Goal: Find specific page/section: Find specific page/section

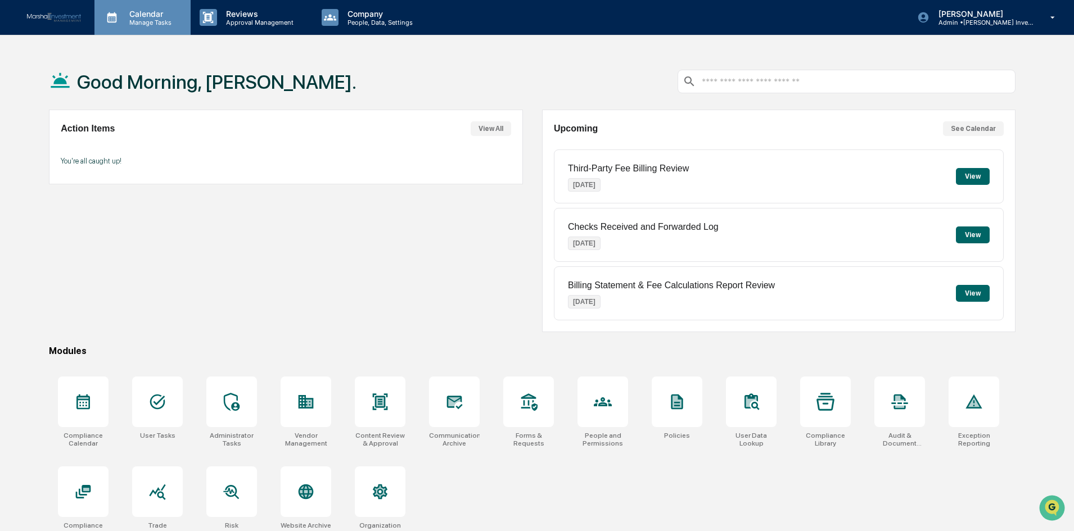
click at [140, 16] on p "Calendar" at bounding box center [148, 14] width 57 height 10
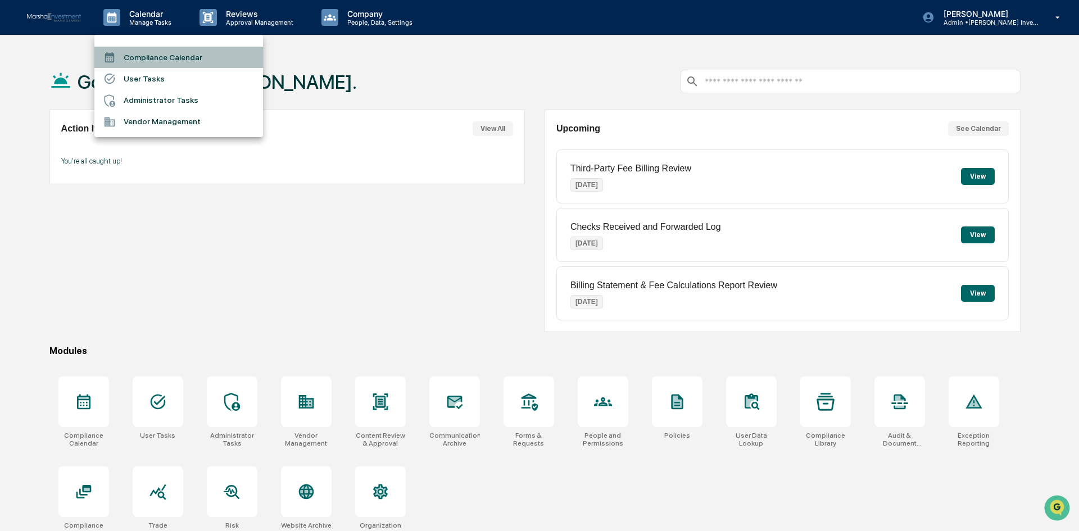
click at [163, 49] on li "Compliance Calendar" at bounding box center [178, 57] width 169 height 21
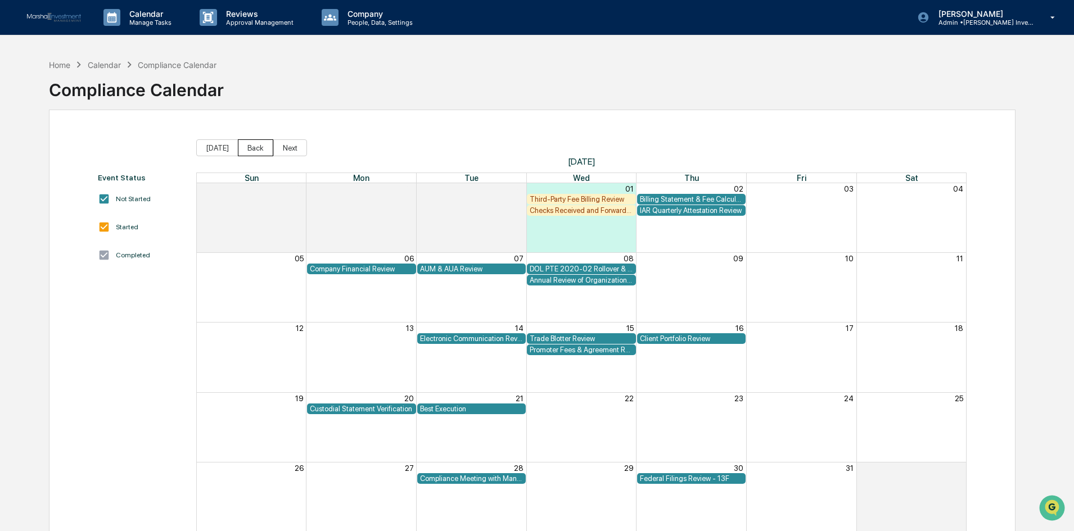
click at [251, 148] on button "Back" at bounding box center [255, 147] width 35 height 17
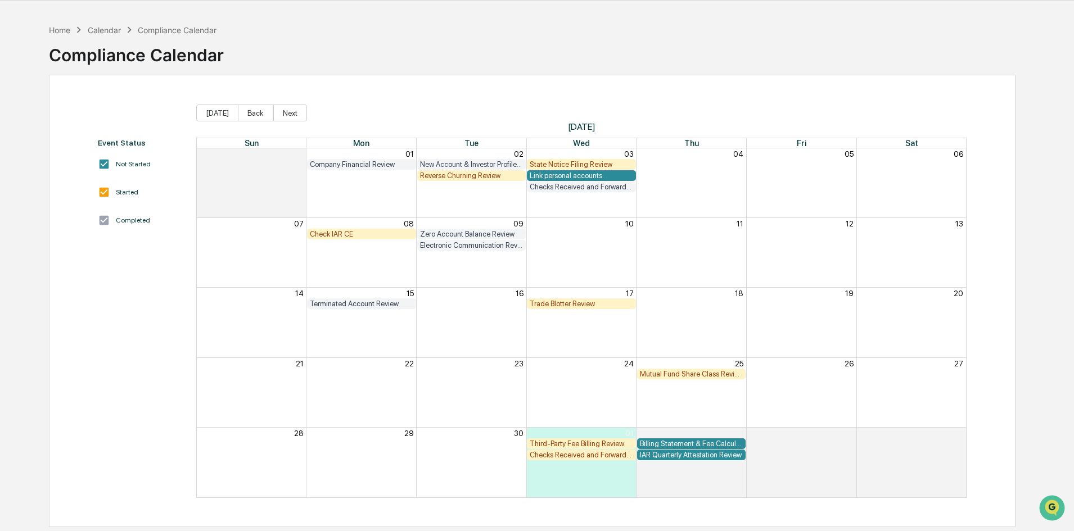
scroll to position [53, 0]
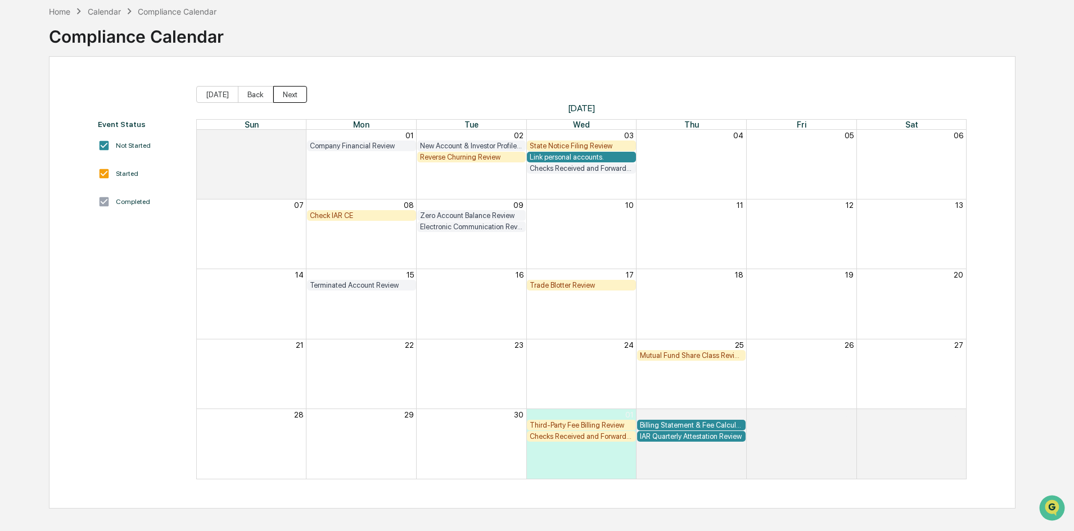
click at [288, 98] on button "Next" at bounding box center [290, 94] width 34 height 17
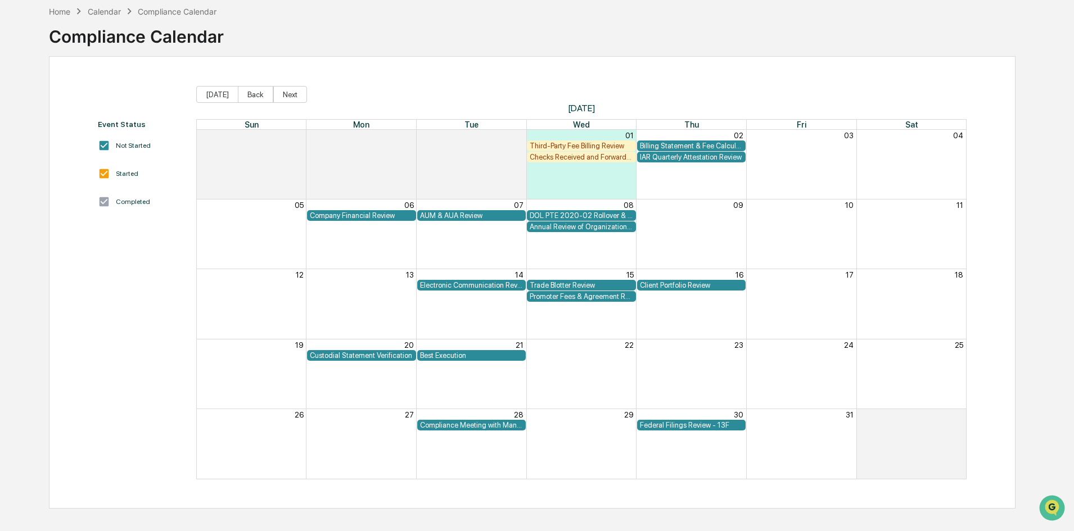
click at [582, 146] on div "Third-Party Fee Billing Review" at bounding box center [581, 146] width 103 height 8
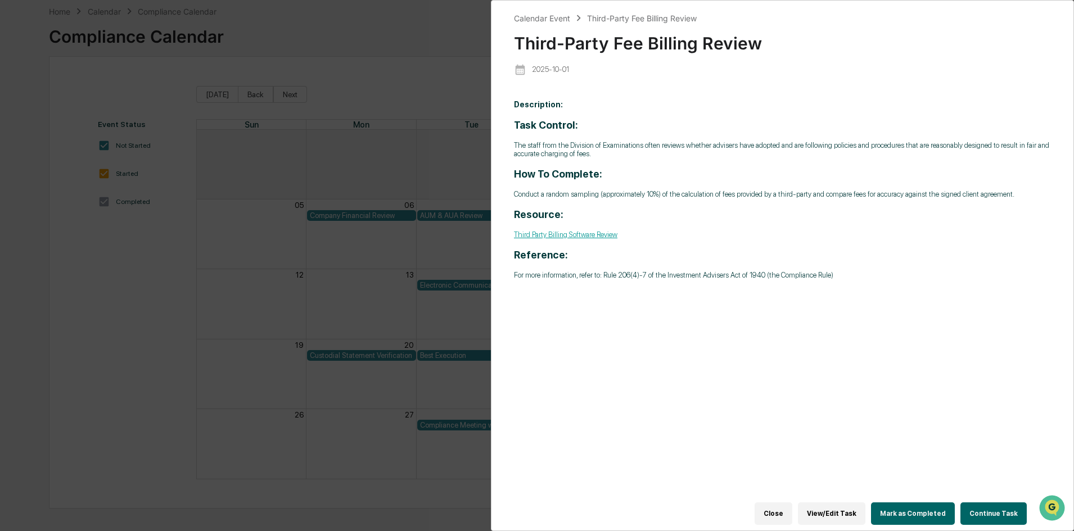
click at [543, 231] on link "Third Party Billing Software Review" at bounding box center [565, 235] width 103 height 8
